Goal: Information Seeking & Learning: Learn about a topic

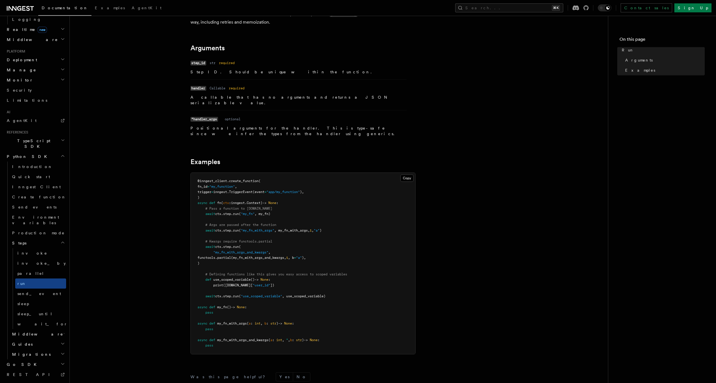
scroll to position [71, 0]
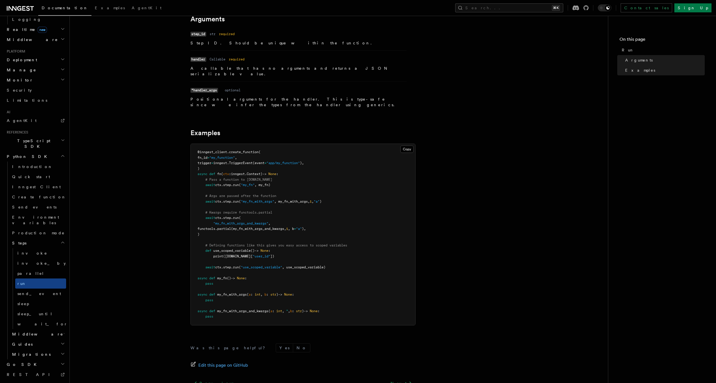
click at [32, 382] on span "System events" at bounding box center [29, 385] width 48 height 6
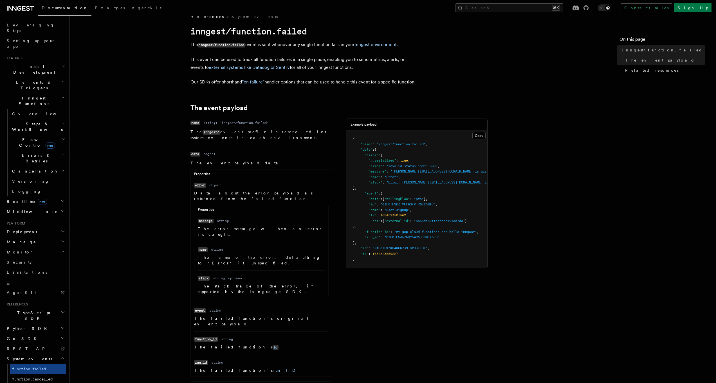
scroll to position [18, 0]
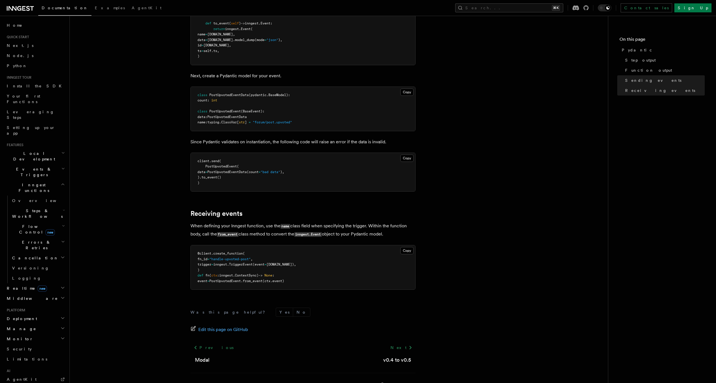
scroll to position [687, 0]
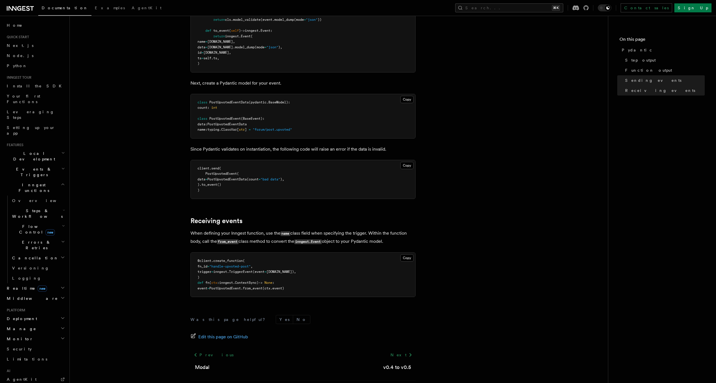
click at [61, 151] on icon "button" at bounding box center [63, 153] width 4 height 5
click at [28, 167] on span "Overview" at bounding box center [41, 169] width 58 height 5
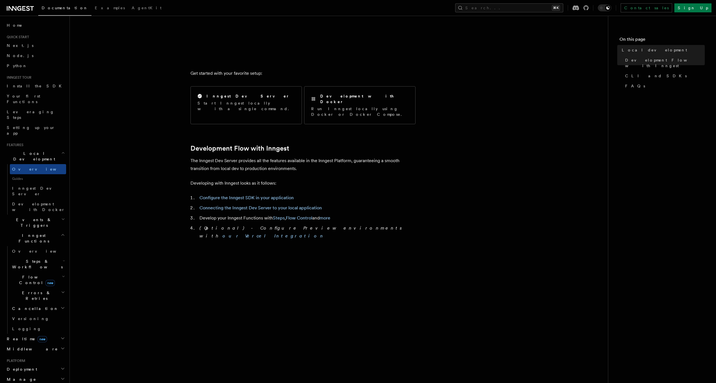
scroll to position [177, 0]
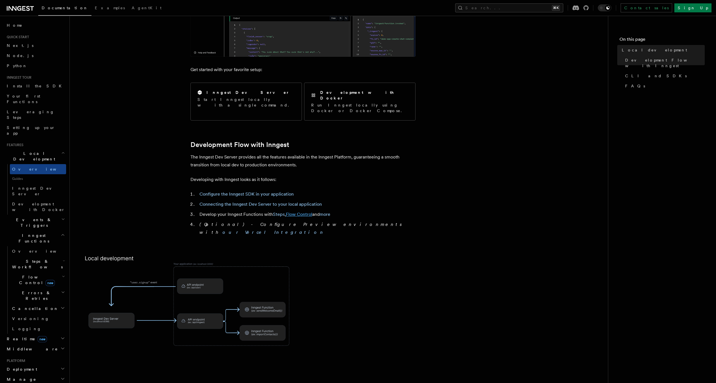
click at [290, 212] on link "Flow Control" at bounding box center [299, 214] width 26 height 5
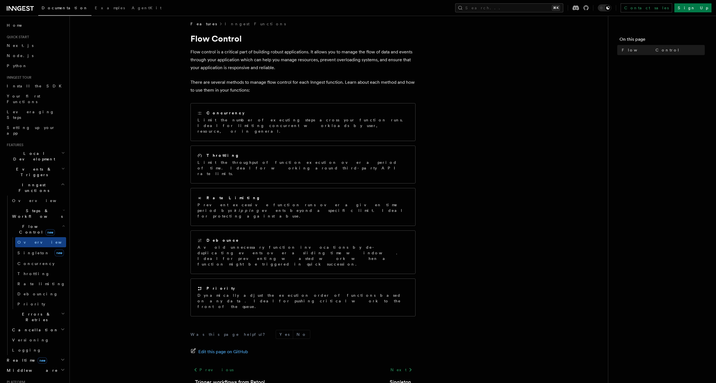
scroll to position [0, 0]
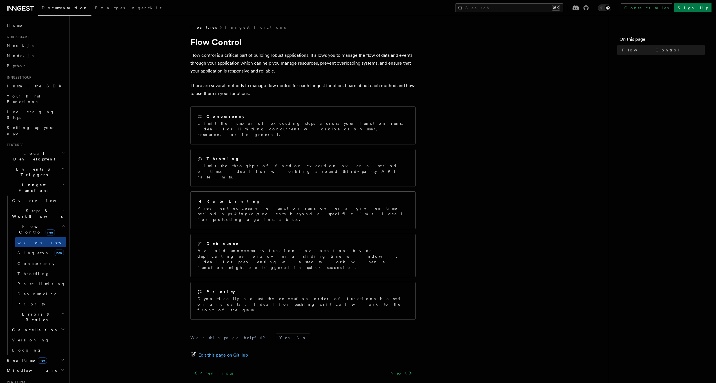
scroll to position [177, 0]
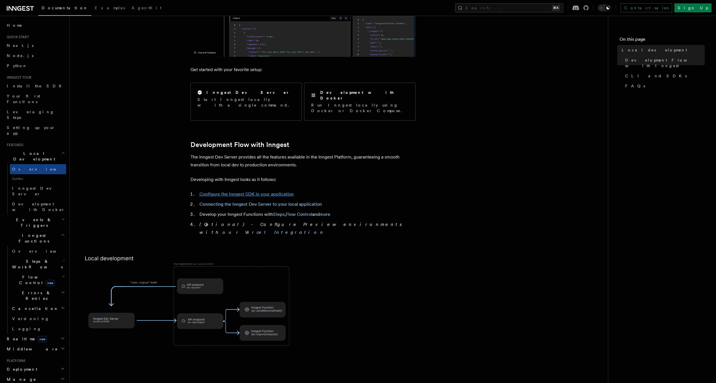
click at [227, 192] on link "Configure the Inngest SDK in your application" at bounding box center [246, 194] width 94 height 5
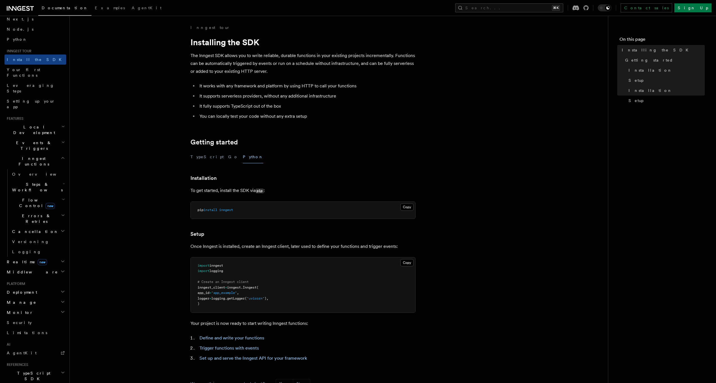
click at [24, 213] on span "Errors & Retries" at bounding box center [35, 218] width 51 height 11
click at [25, 240] on span "Retries" at bounding box center [28, 242] width 22 height 5
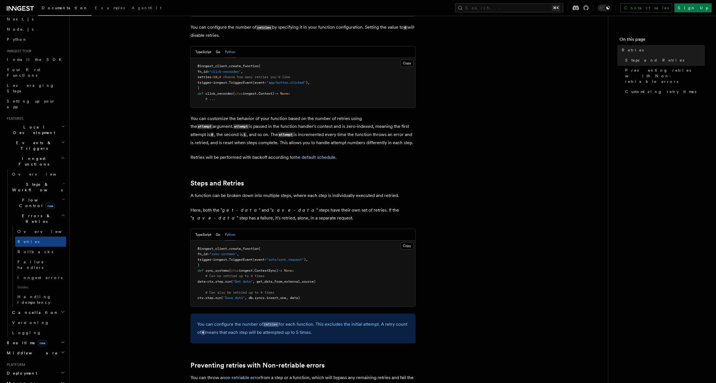
scroll to position [165, 0]
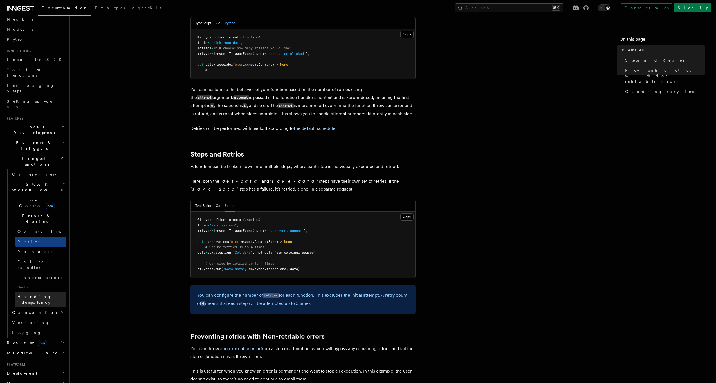
click at [32, 292] on link "Handling idempotency" at bounding box center [40, 300] width 51 height 16
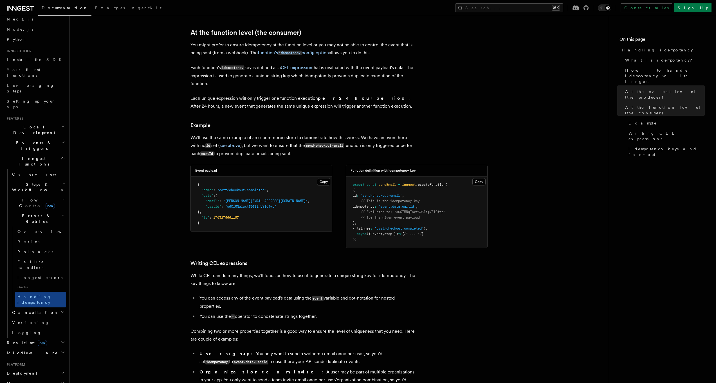
scroll to position [650, 0]
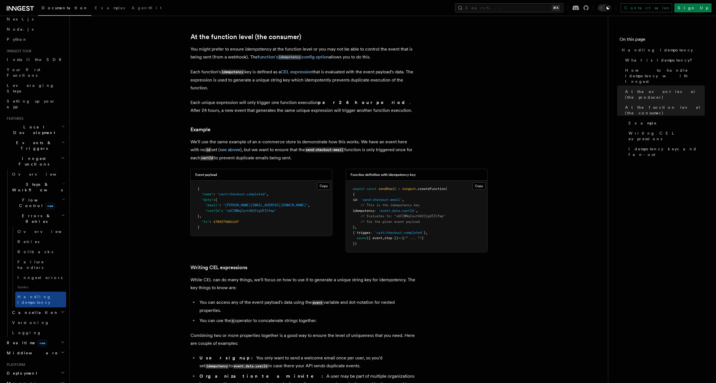
click at [322, 127] on article "Features Inngest Functions Errors & Retries Handling idempotency Ensuring that …" at bounding box center [339, 46] width 520 height 1343
click at [25, 182] on span "Steps & Workflows" at bounding box center [36, 187] width 53 height 11
click at [34, 228] on span "Wait for events" at bounding box center [33, 233] width 33 height 10
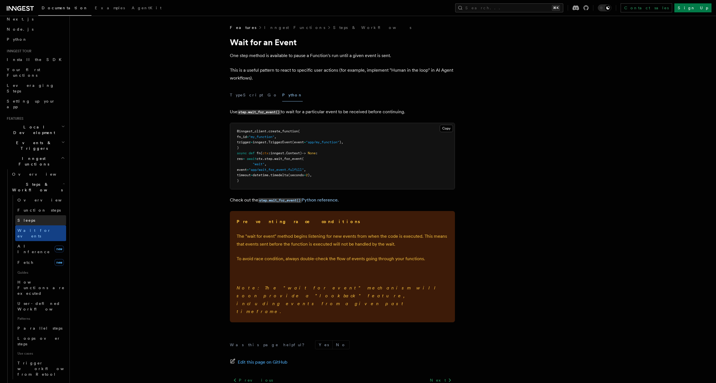
click at [38, 216] on link "Sleeps" at bounding box center [40, 221] width 51 height 10
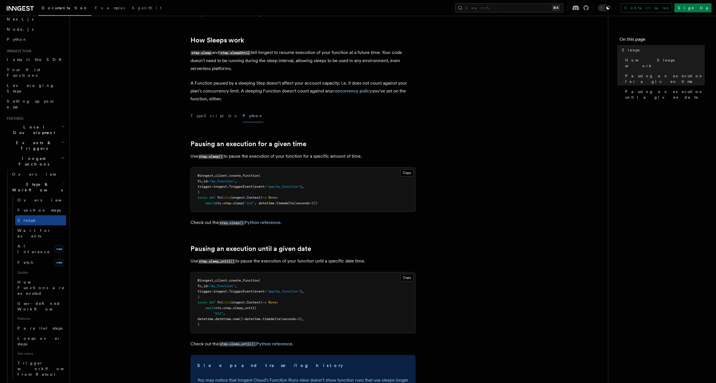
scroll to position [95, 0]
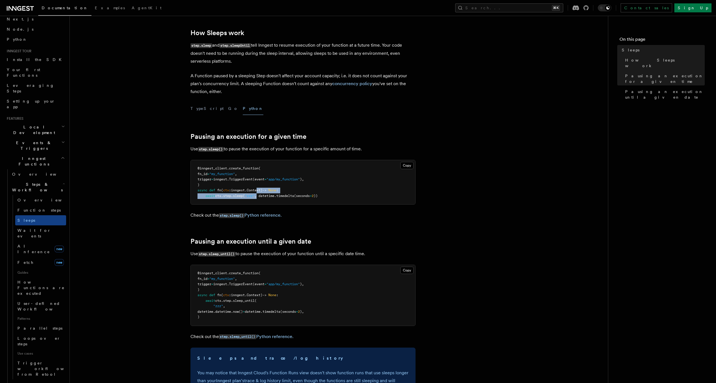
click at [261, 192] on pre "@inngest_client . create_function ( fn_id = "my_function" , trigger = inngest. …" at bounding box center [303, 182] width 225 height 44
click at [275, 195] on span ", datetime." at bounding box center [266, 196] width 22 height 4
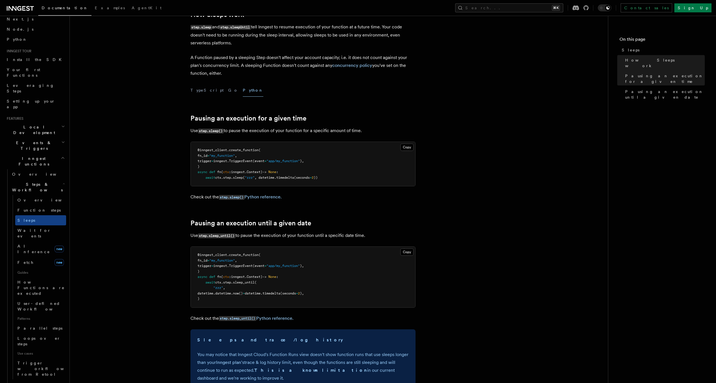
scroll to position [286, 0]
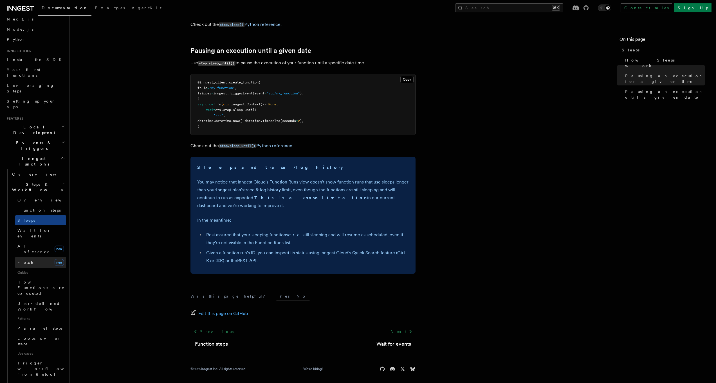
click at [19, 261] on span "Fetch" at bounding box center [25, 263] width 16 height 5
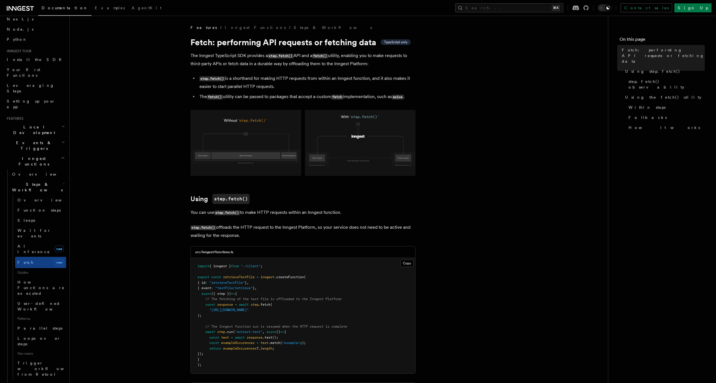
click at [402, 65] on p "The Inngest TypeScript SDK provides a step.fetch() API and a fetch() utility, e…" at bounding box center [302, 60] width 225 height 16
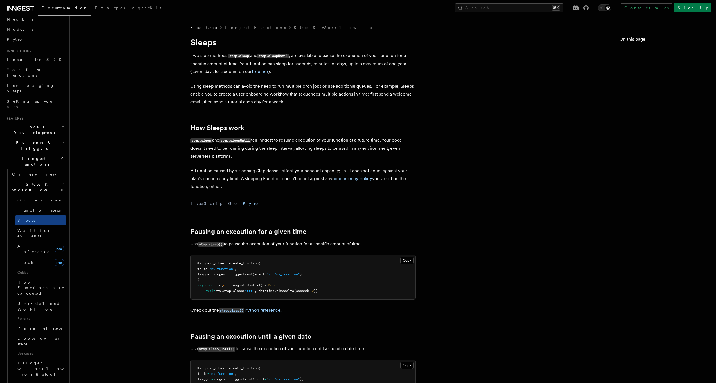
scroll to position [286, 0]
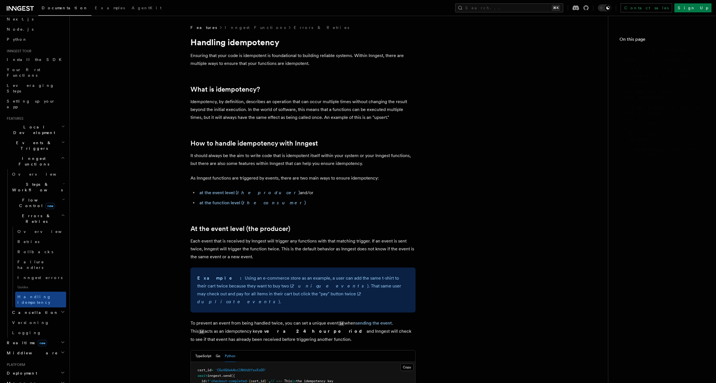
scroll to position [650, 0]
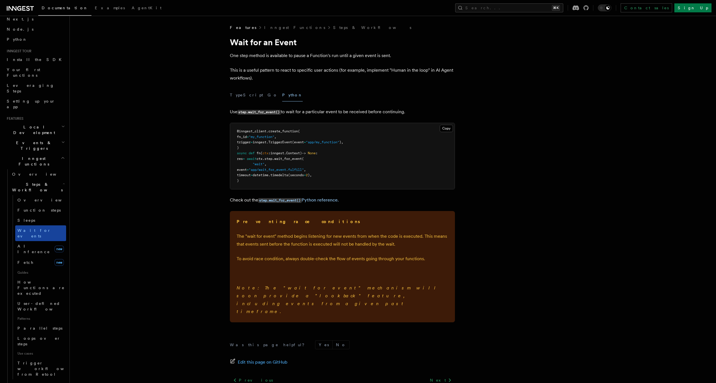
click at [43, 228] on span "Wait for events" at bounding box center [33, 233] width 33 height 10
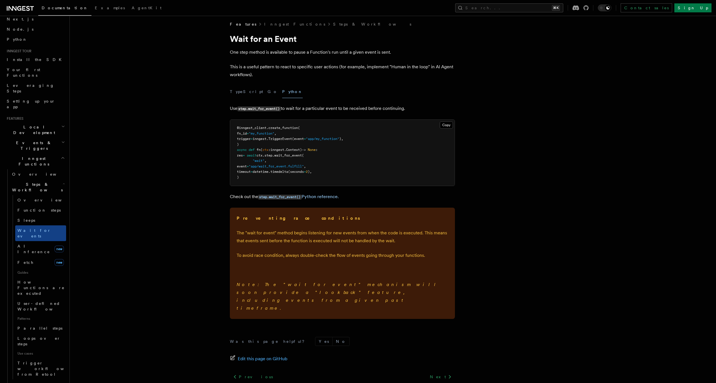
scroll to position [7, 0]
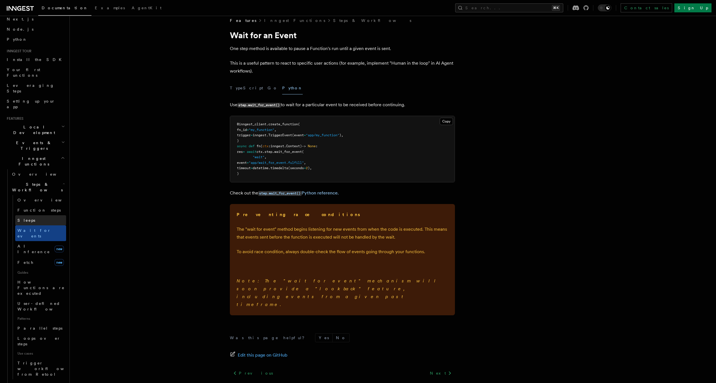
click at [26, 218] on span "Sleeps" at bounding box center [26, 220] width 18 height 5
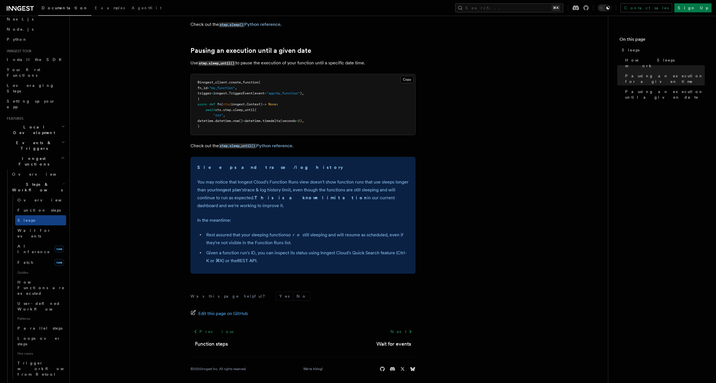
scroll to position [279, 0]
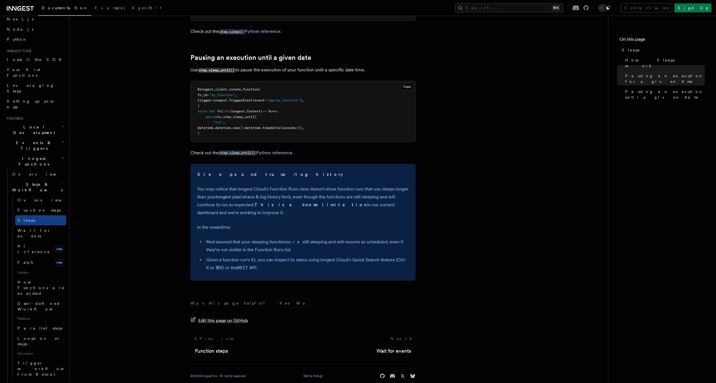
click at [239, 319] on span "Edit this page on GitHub" at bounding box center [223, 321] width 50 height 8
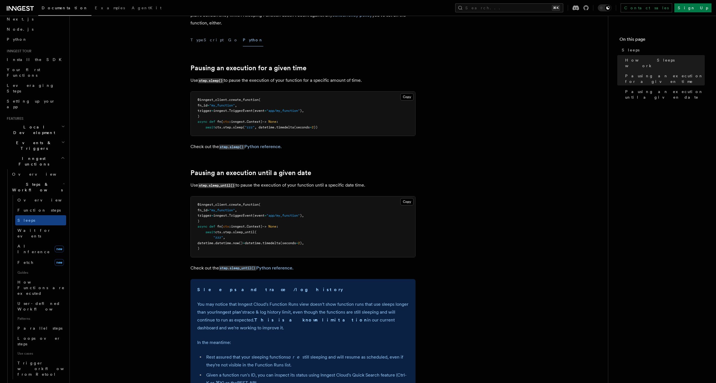
scroll to position [159, 0]
